Goal: Find specific page/section: Find specific page/section

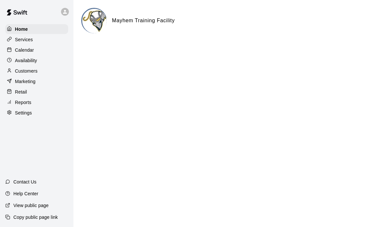
click at [32, 47] on p "Calendar" at bounding box center [24, 50] width 19 height 7
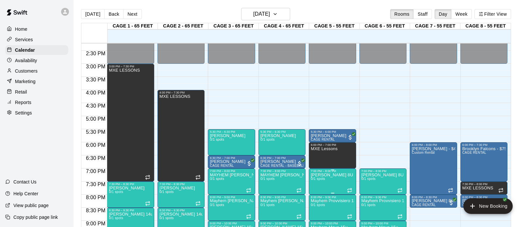
scroll to position [325, 0]
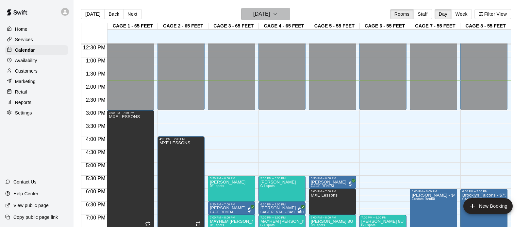
click at [270, 13] on h6 "[DATE]" at bounding box center [261, 13] width 17 height 9
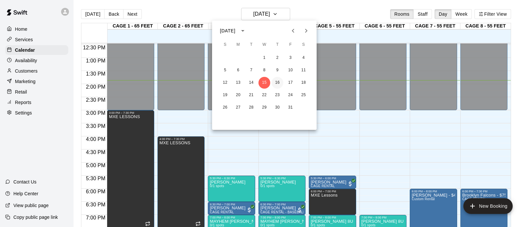
click at [275, 80] on button "16" at bounding box center [277, 83] width 12 height 12
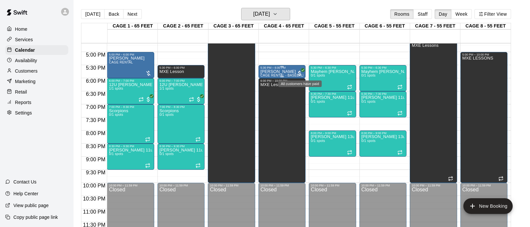
scroll to position [437, 0]
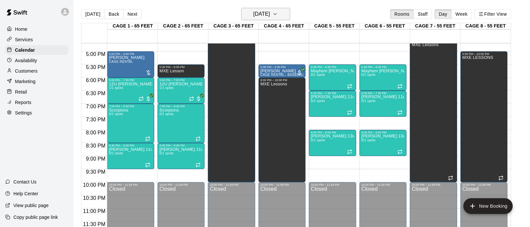
click at [270, 15] on h6 "[DATE]" at bounding box center [261, 13] width 17 height 9
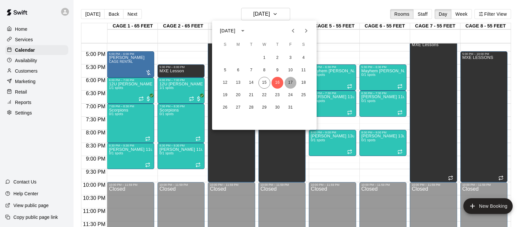
click at [291, 87] on button "17" at bounding box center [291, 83] width 12 height 12
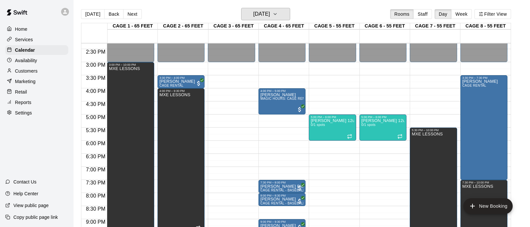
scroll to position [356, 0]
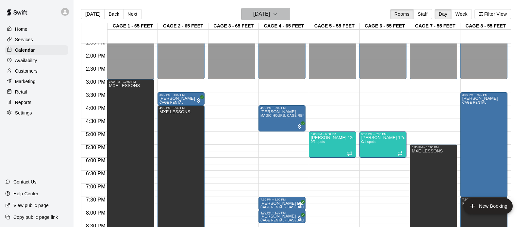
click at [262, 15] on h6 "[DATE]" at bounding box center [261, 13] width 17 height 9
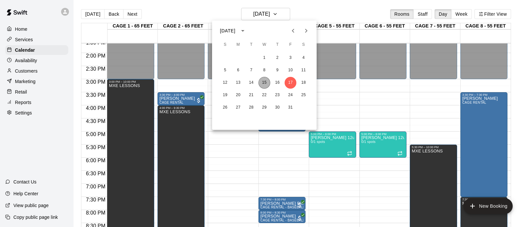
click at [263, 84] on button "15" at bounding box center [264, 83] width 12 height 12
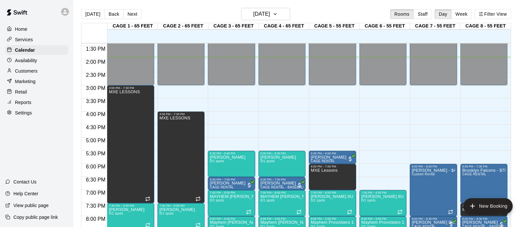
scroll to position [437, 0]
